Goal: Information Seeking & Learning: Find specific page/section

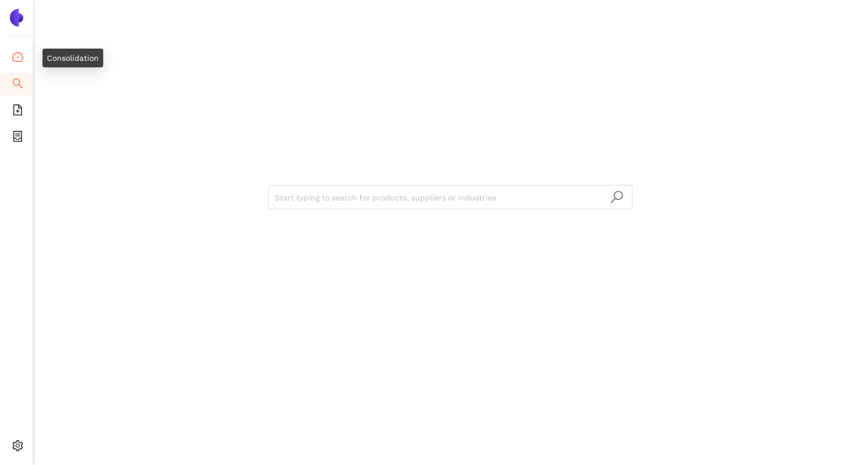
click at [12, 61] on icon "dashboard" at bounding box center [17, 56] width 11 height 11
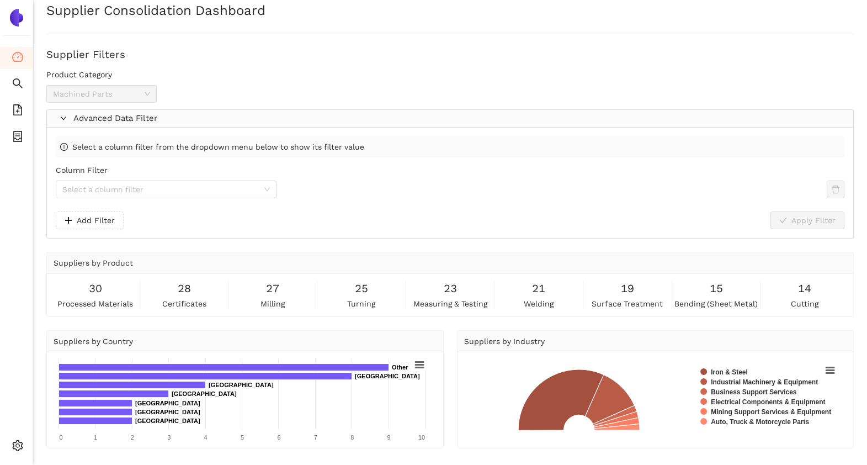
scroll to position [9, 0]
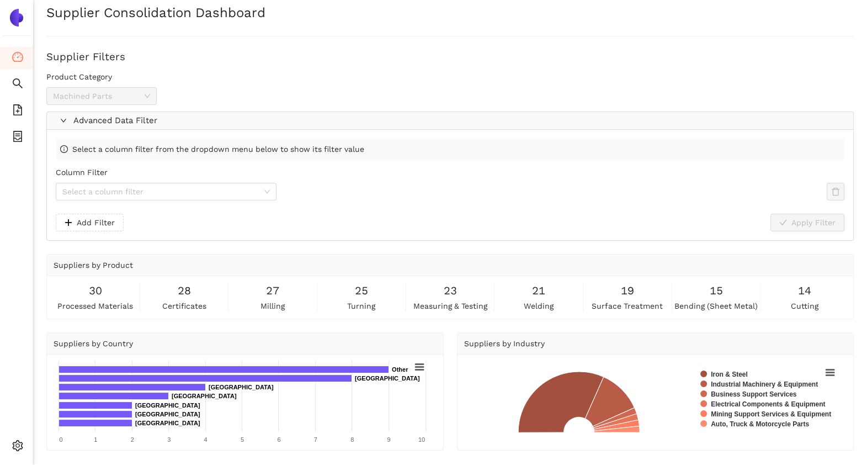
click at [167, 118] on span "Advanced Data Filter" at bounding box center [460, 120] width 775 height 13
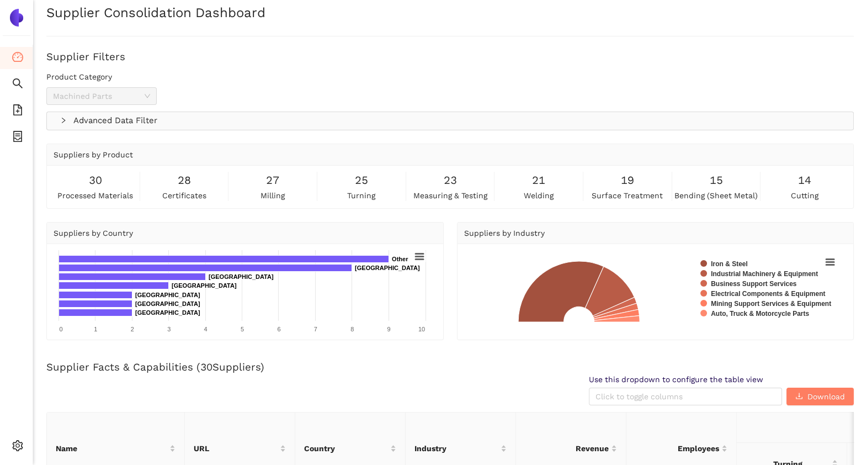
click at [167, 118] on span "Advanced Data Filter" at bounding box center [460, 120] width 775 height 13
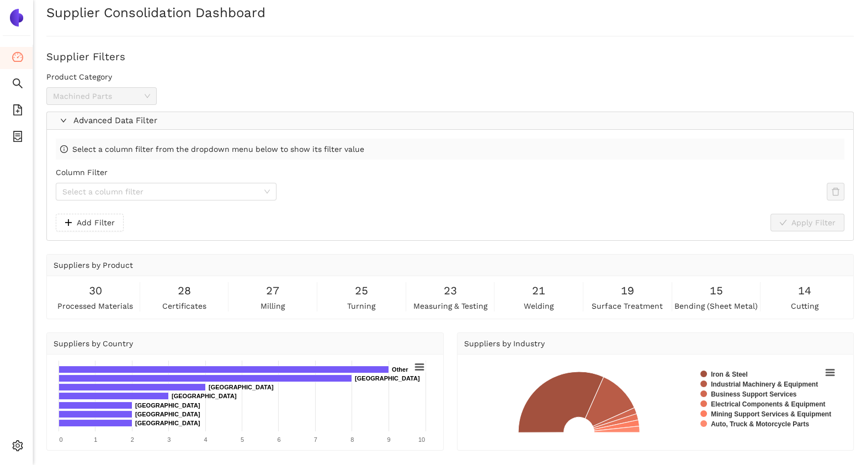
click at [154, 140] on div "Select a column filter from the dropdown menu below to show its filter value" at bounding box center [450, 148] width 788 height 21
click at [115, 194] on input "Column Filter" at bounding box center [162, 191] width 200 height 17
click at [152, 152] on span "Select a column filter from the dropdown menu below to show its filter value" at bounding box center [218, 149] width 292 height 12
click at [93, 215] on button "Add Filter" at bounding box center [90, 223] width 68 height 18
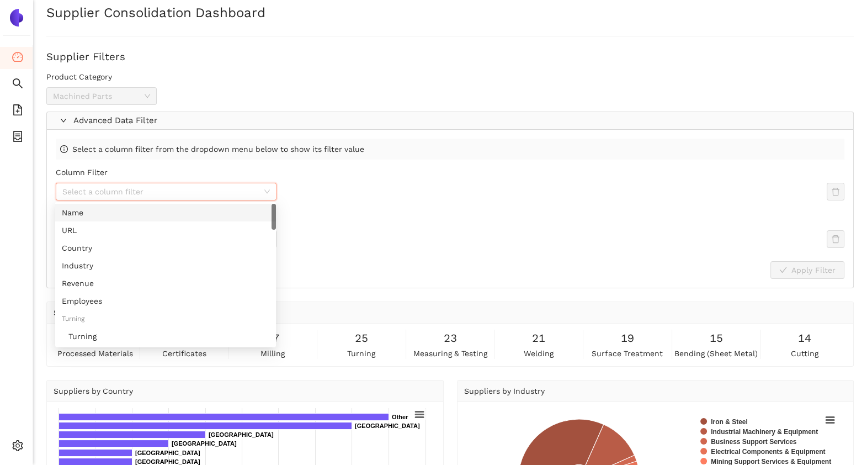
click at [131, 196] on input "Column Filter" at bounding box center [162, 191] width 200 height 17
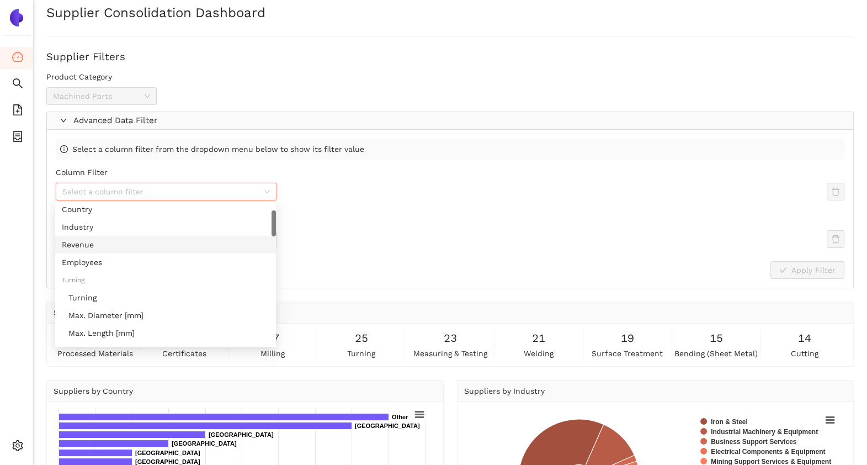
scroll to position [41, 0]
click at [111, 296] on div "Turning" at bounding box center [168, 295] width 201 height 12
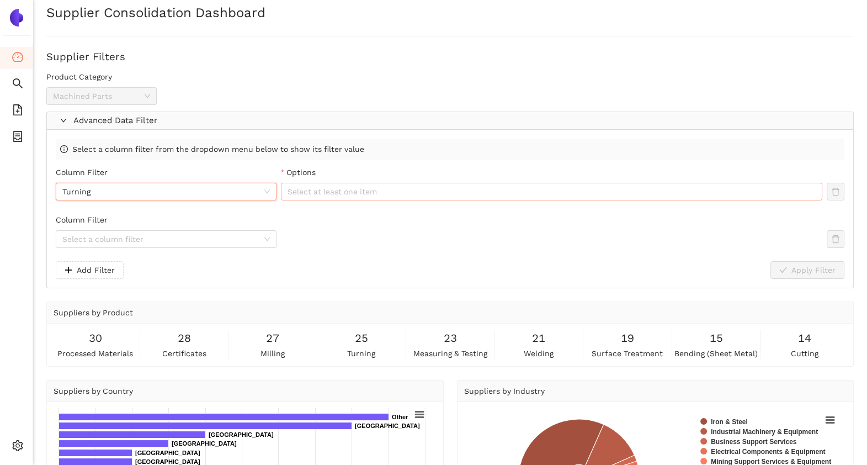
click at [311, 188] on div at bounding box center [546, 191] width 525 height 13
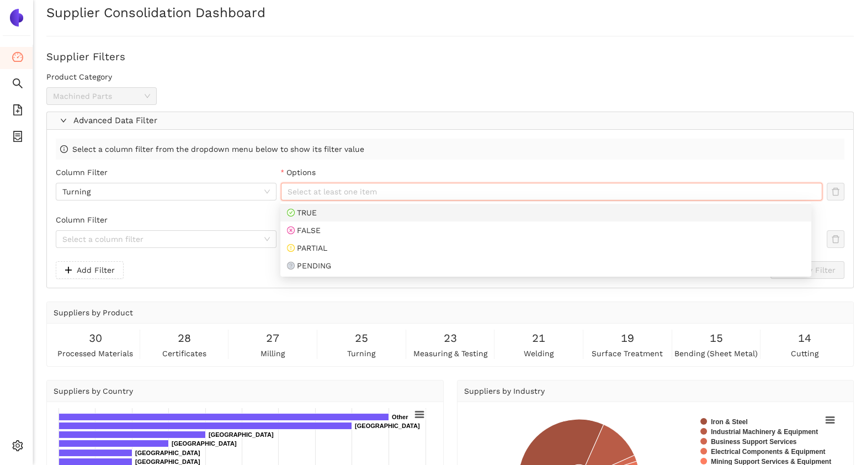
click at [330, 212] on div "TRUE" at bounding box center [546, 212] width 518 height 12
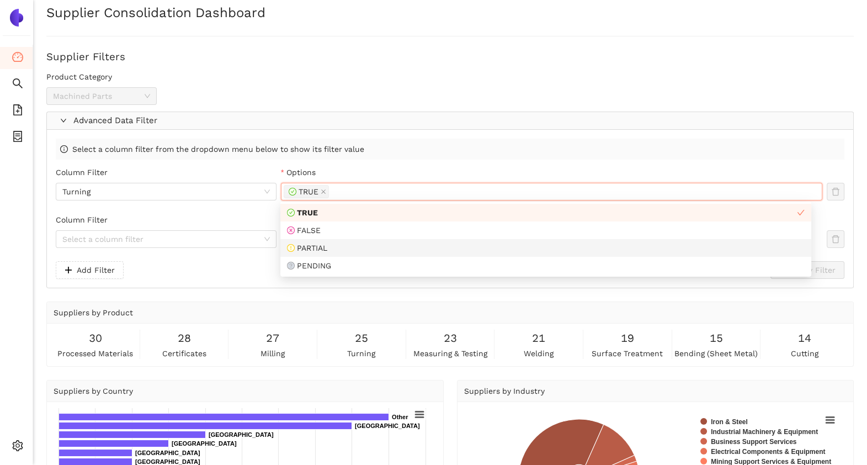
click at [345, 249] on div "PARTIAL" at bounding box center [546, 248] width 518 height 12
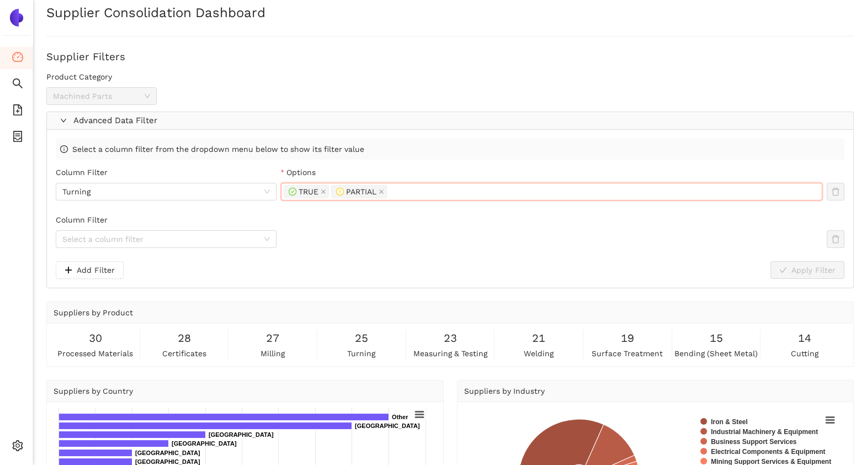
click at [396, 163] on div "Select a column filter from the dropdown menu below to show its filter value Co…" at bounding box center [450, 209] width 806 height 158
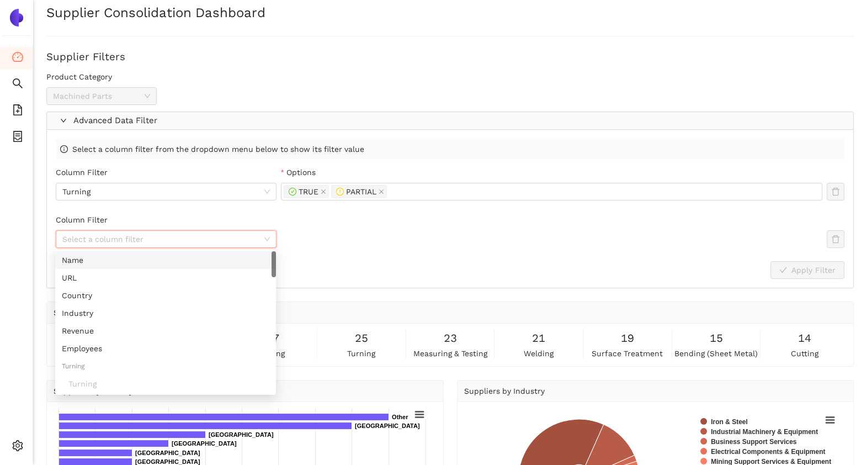
click at [222, 231] on input "Column Filter" at bounding box center [162, 239] width 200 height 17
click at [181, 334] on div "Revenue" at bounding box center [165, 330] width 207 height 12
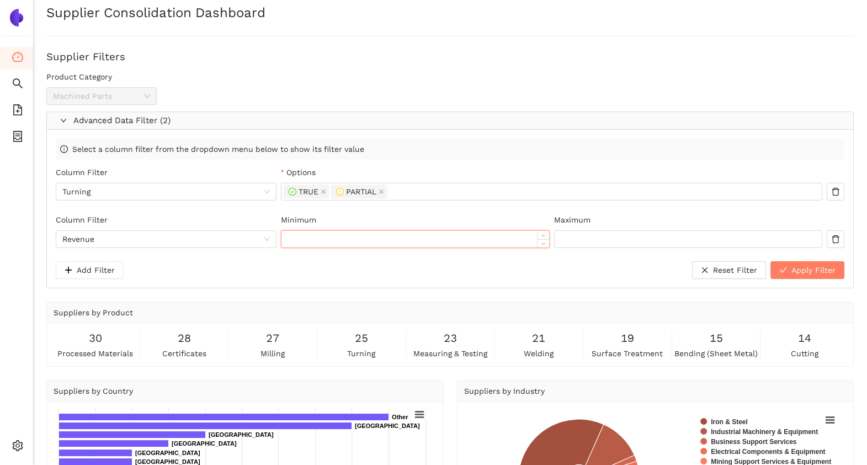
click at [335, 233] on input "Minimum" at bounding box center [415, 239] width 268 height 17
click at [95, 271] on span "Add Filter" at bounding box center [96, 270] width 38 height 12
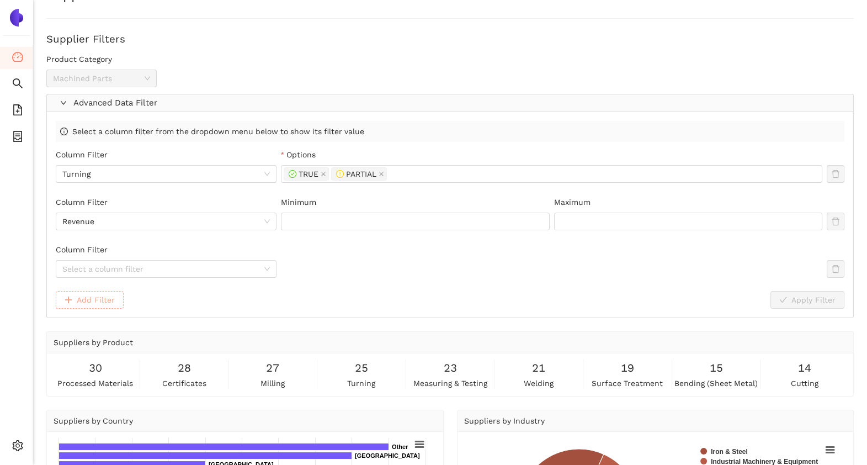
scroll to position [27, 0]
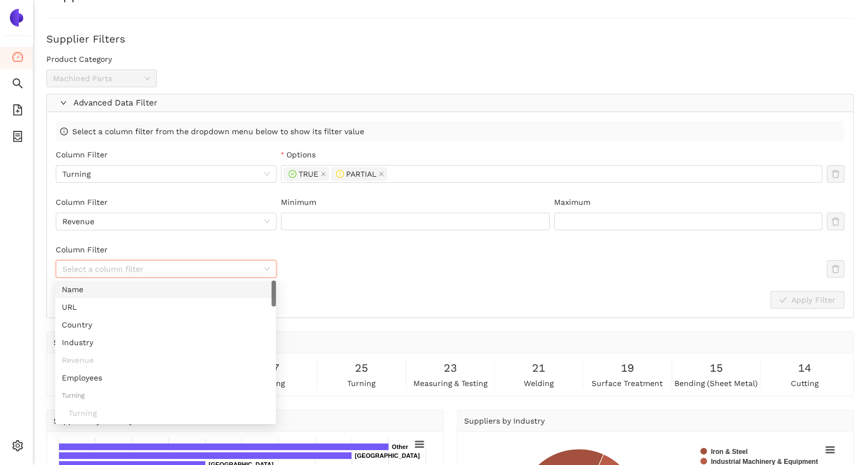
click at [210, 270] on input "Column Filter" at bounding box center [162, 268] width 200 height 17
click at [204, 325] on div "Country" at bounding box center [165, 324] width 207 height 12
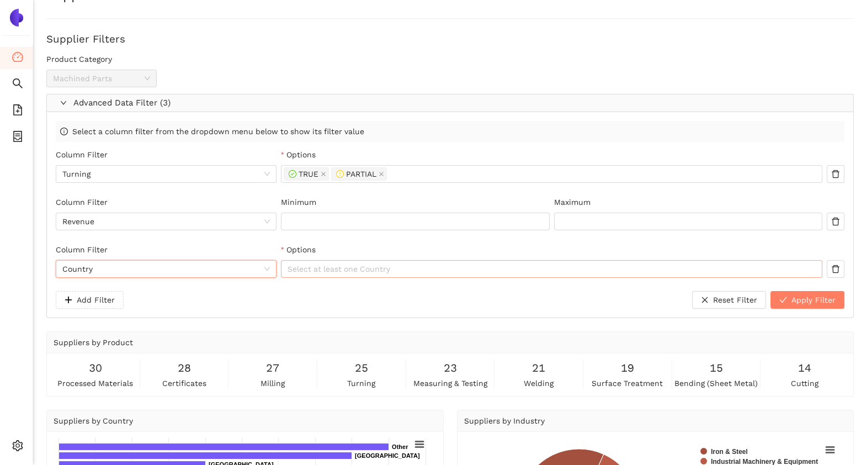
click at [366, 268] on div at bounding box center [546, 268] width 525 height 13
click at [342, 247] on div "Options" at bounding box center [551, 251] width 541 height 17
click at [91, 298] on span "Add Filter" at bounding box center [96, 300] width 38 height 12
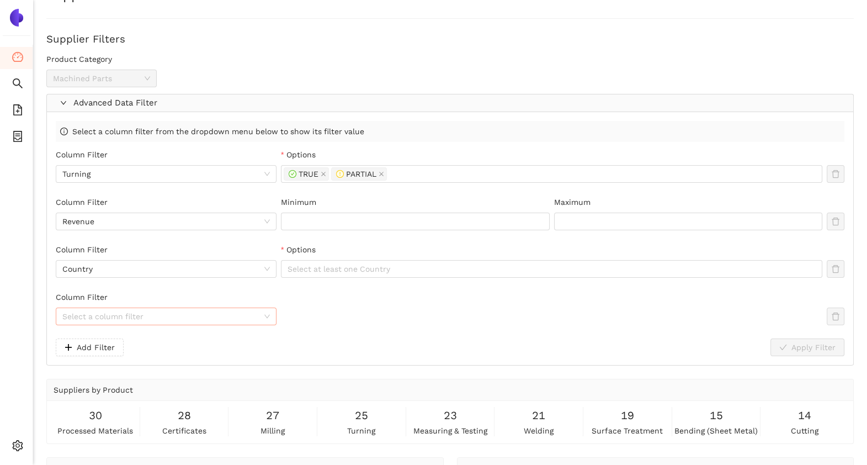
click at [202, 318] on input "Column Filter" at bounding box center [162, 316] width 200 height 17
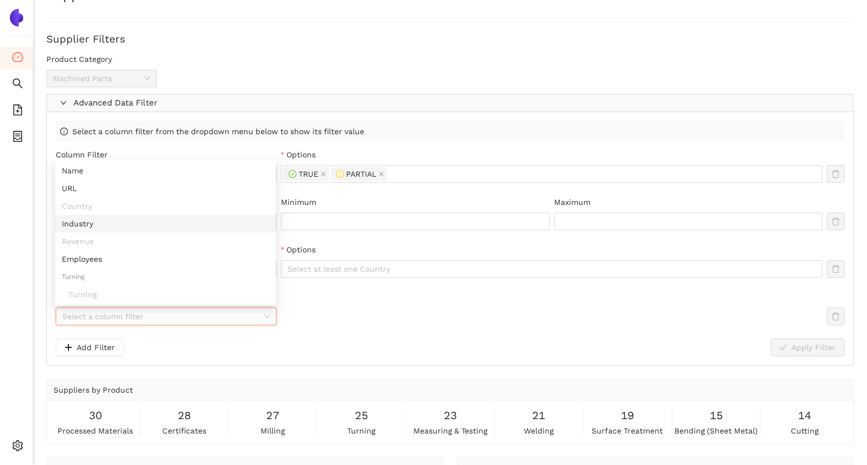
click at [197, 218] on div "Industry" at bounding box center [165, 223] width 207 height 12
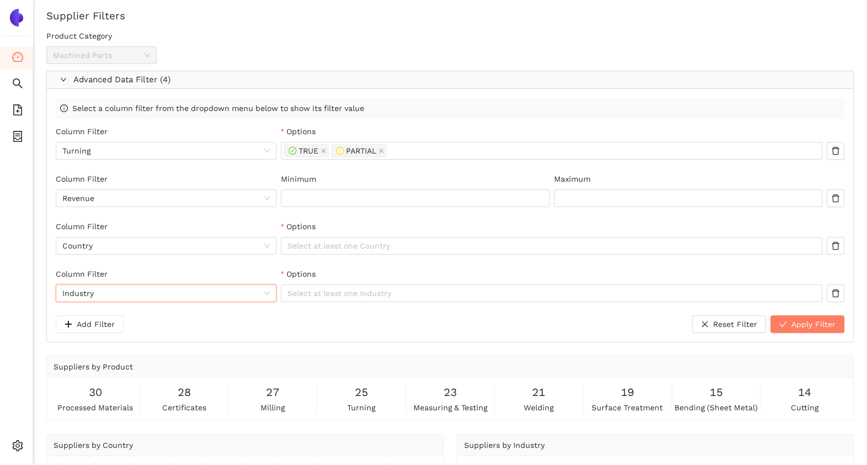
scroll to position [48, 0]
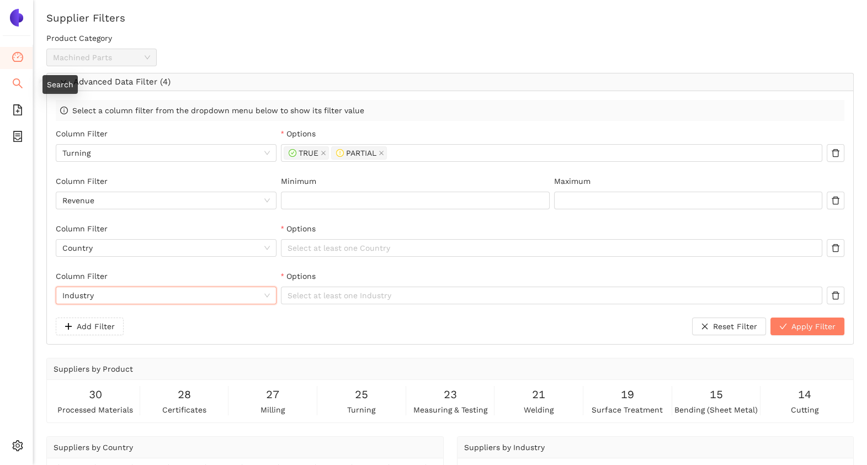
click at [10, 87] on li "Search" at bounding box center [16, 84] width 33 height 22
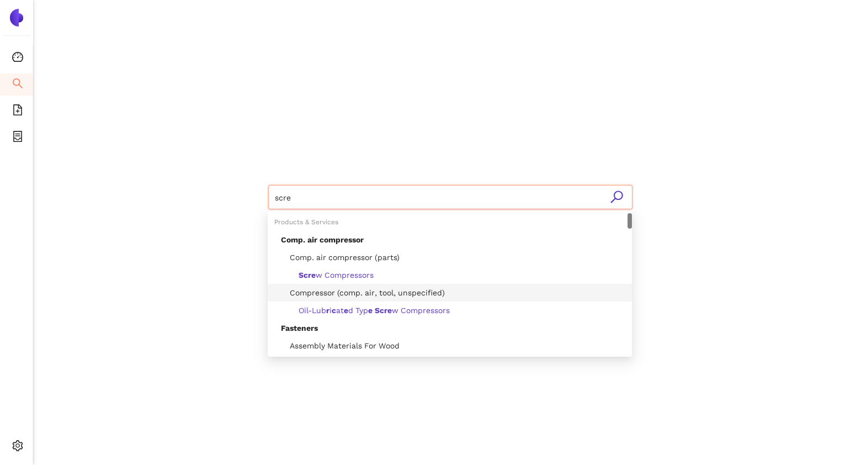
type input "screw"
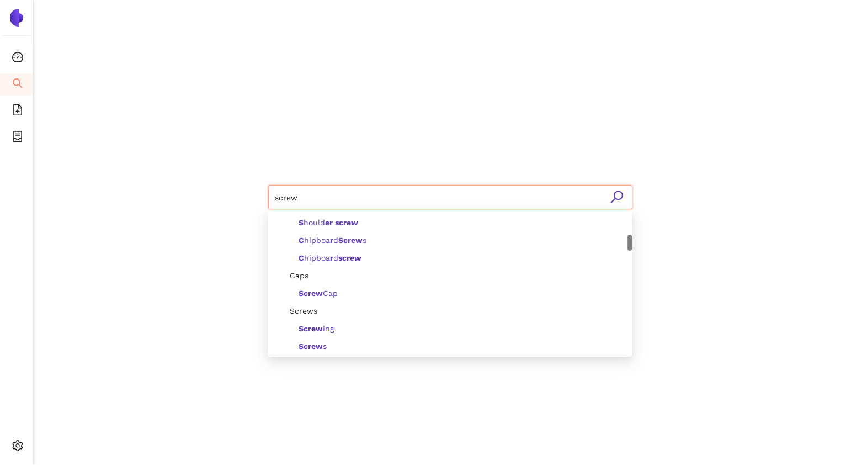
scroll to position [190, 0]
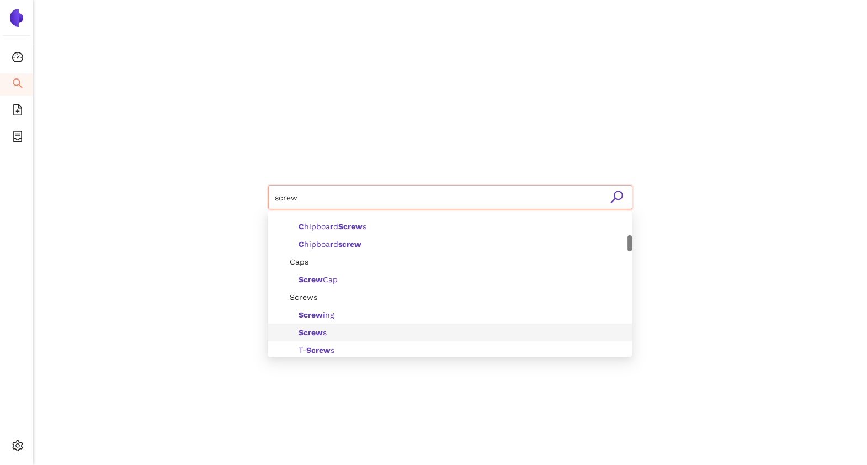
click at [334, 333] on div "Screw s" at bounding box center [453, 332] width 344 height 12
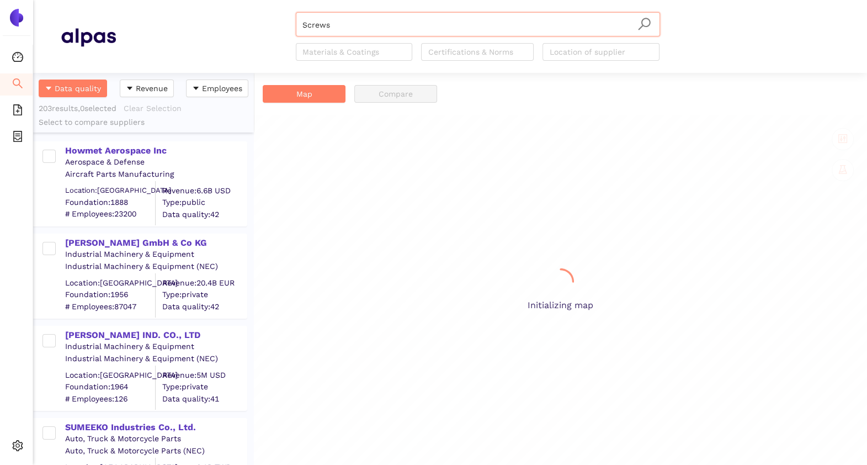
scroll to position [381, 210]
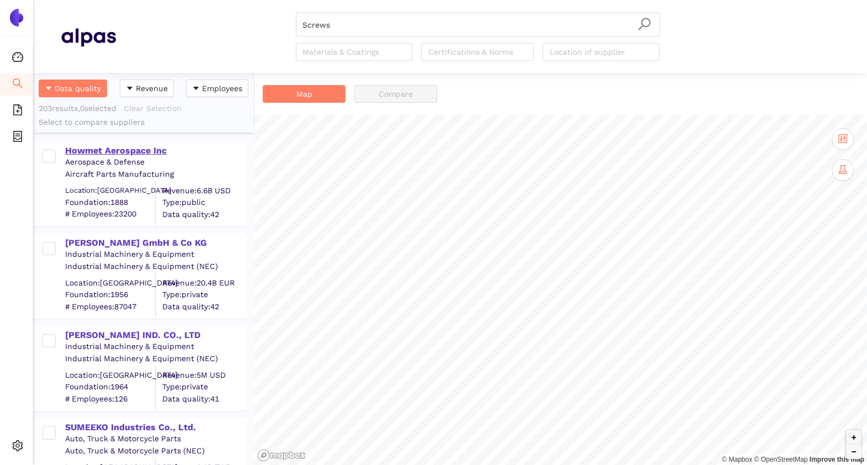
click at [128, 145] on div "Howmet Aerospace Inc" at bounding box center [155, 151] width 181 height 12
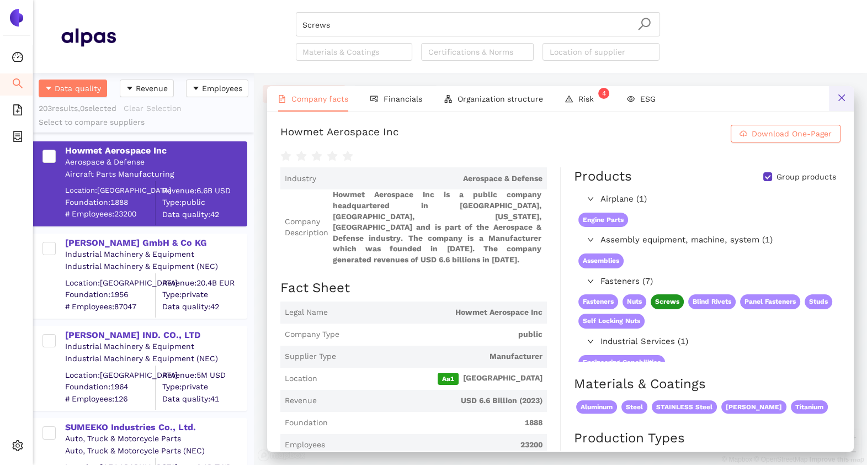
click at [849, 95] on button at bounding box center [841, 98] width 25 height 25
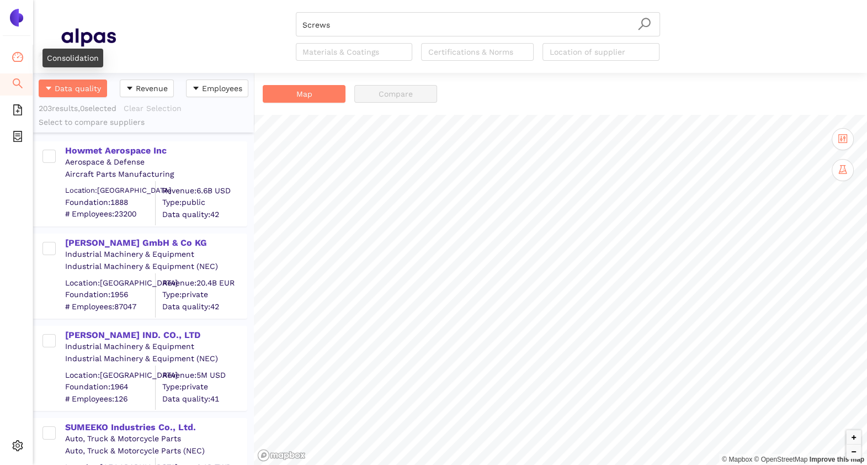
click at [20, 56] on icon "dashboard" at bounding box center [17, 56] width 11 height 11
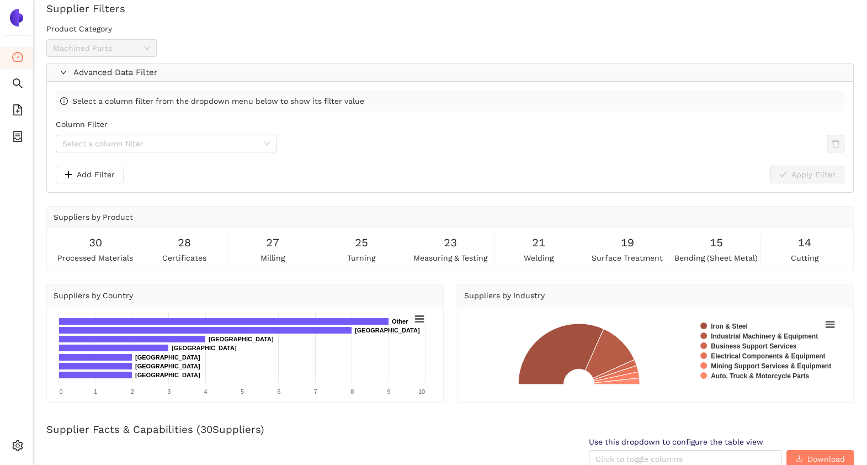
scroll to position [57, 0]
click at [17, 84] on icon "search" at bounding box center [18, 83] width 10 height 10
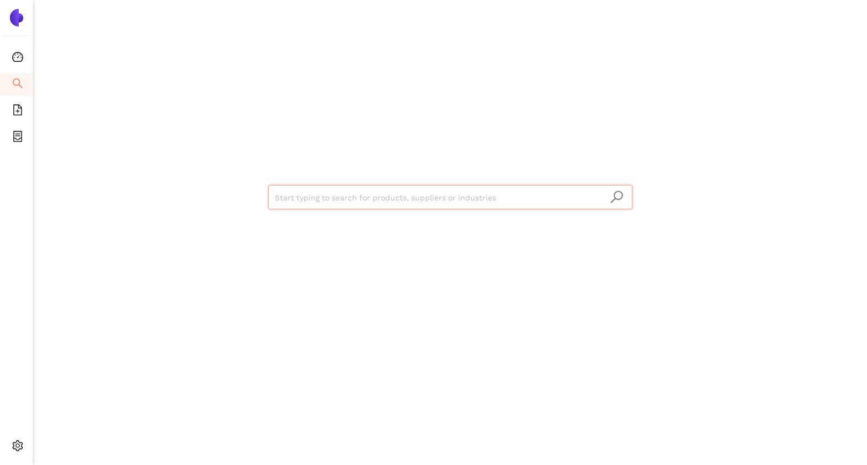
click at [299, 193] on input "search" at bounding box center [450, 197] width 351 height 24
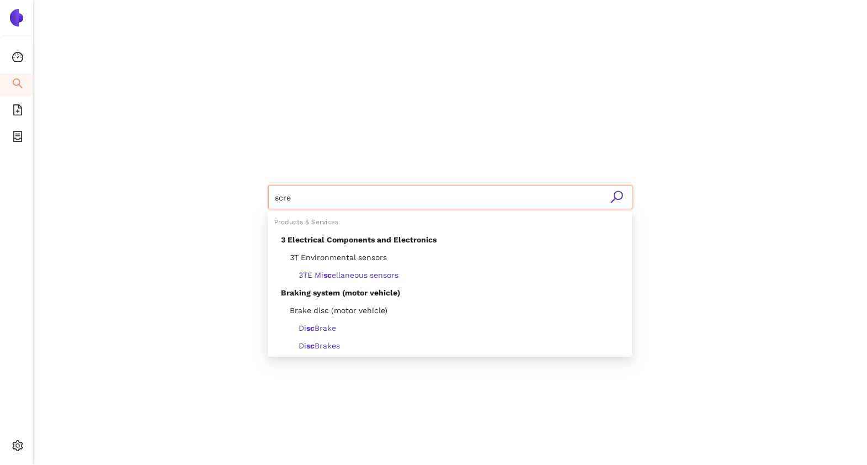
type input "screw"
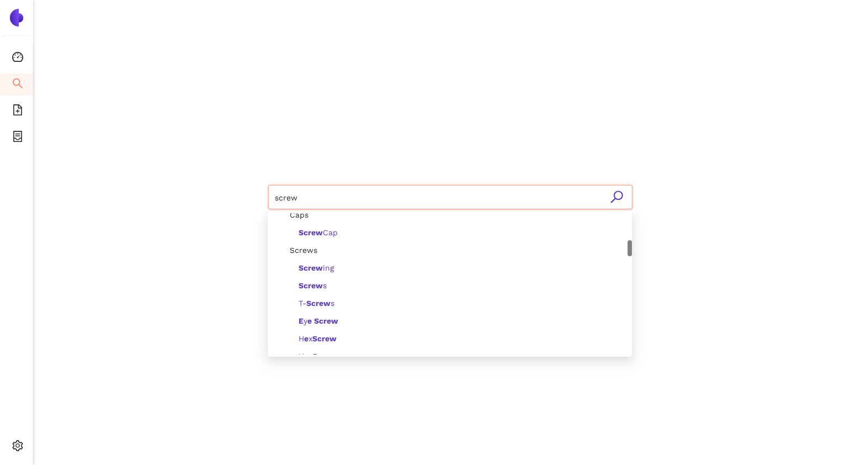
scroll to position [237, 0]
click at [329, 286] on div "Screw s" at bounding box center [453, 285] width 344 height 12
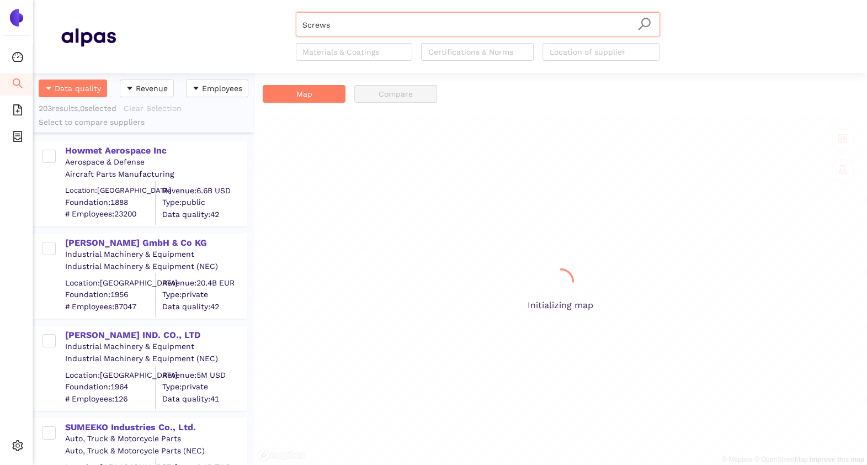
scroll to position [381, 210]
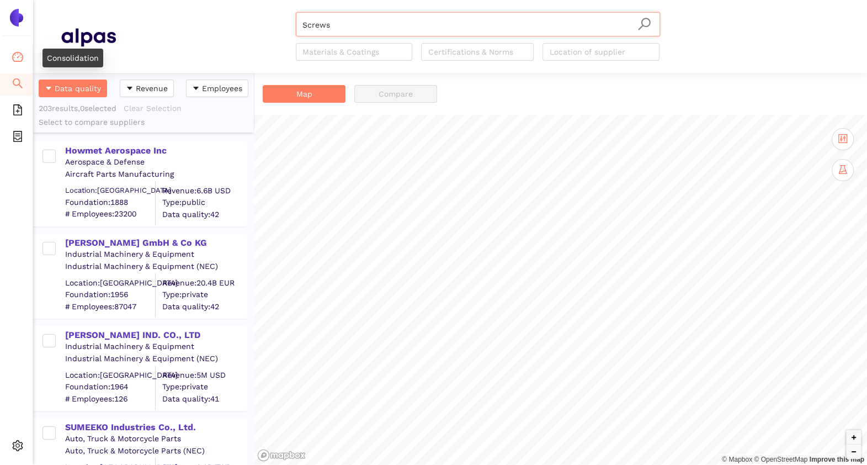
click at [14, 49] on span "dashboard" at bounding box center [17, 58] width 11 height 22
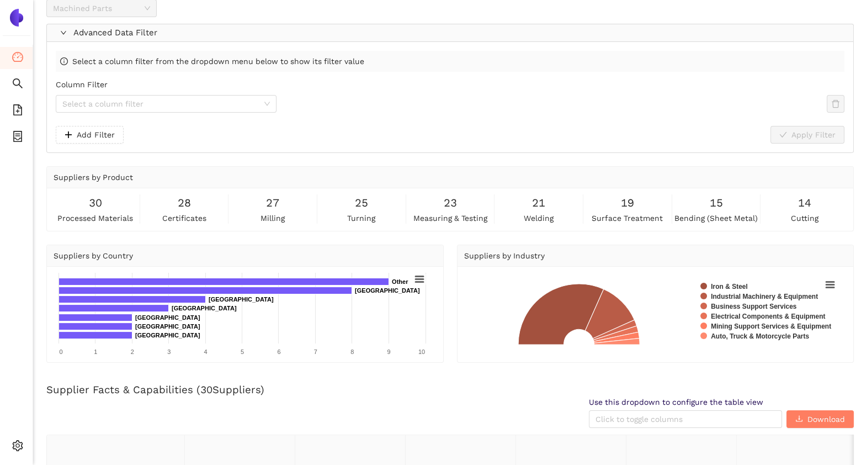
scroll to position [97, 0]
